Goal: Task Accomplishment & Management: Complete application form

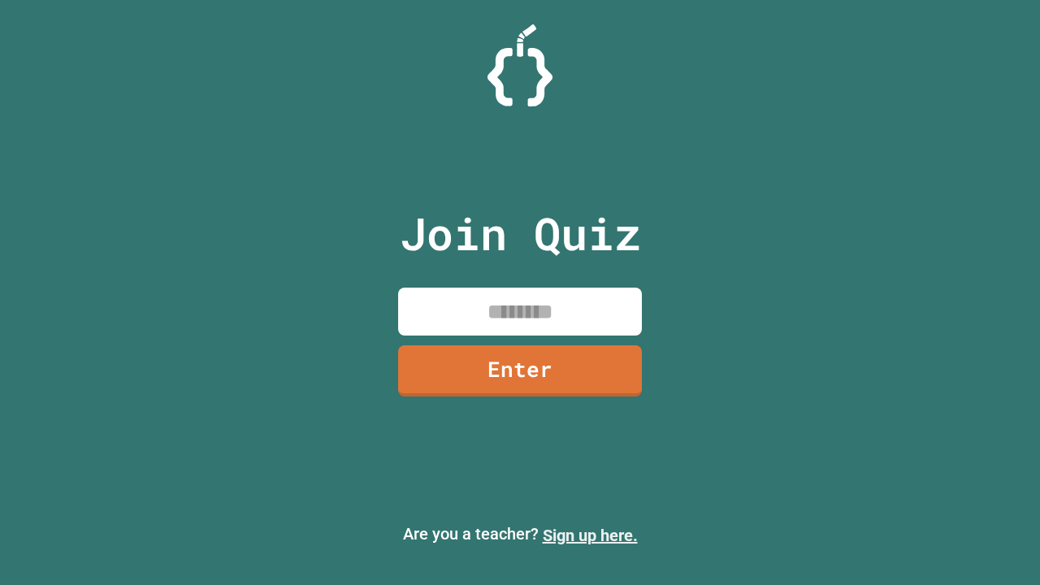
click at [590, 535] on link "Sign up here." at bounding box center [590, 534] width 95 height 19
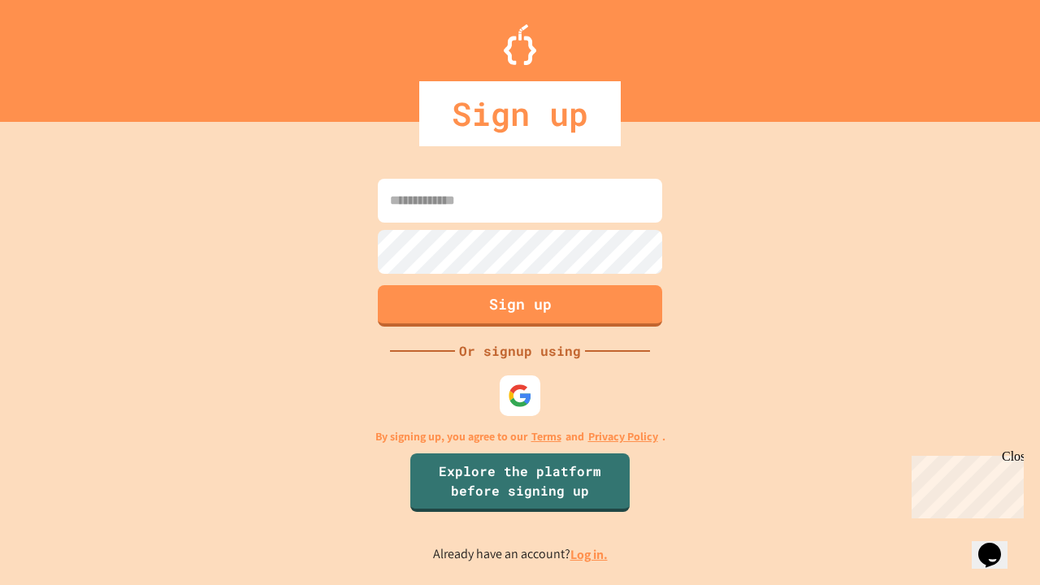
click at [590, 554] on link "Log in." at bounding box center [588, 554] width 37 height 17
